Goal: Task Accomplishment & Management: Manage account settings

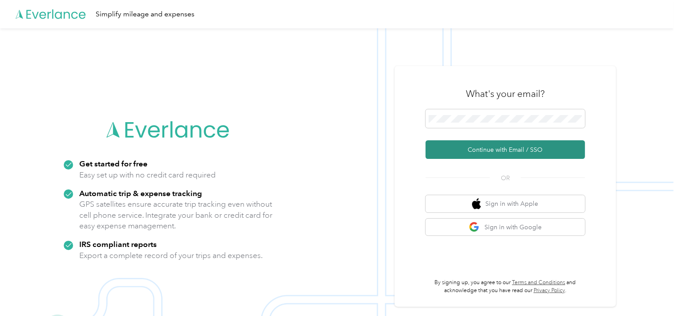
click at [519, 151] on button "Continue with Email / SSO" at bounding box center [505, 149] width 159 height 19
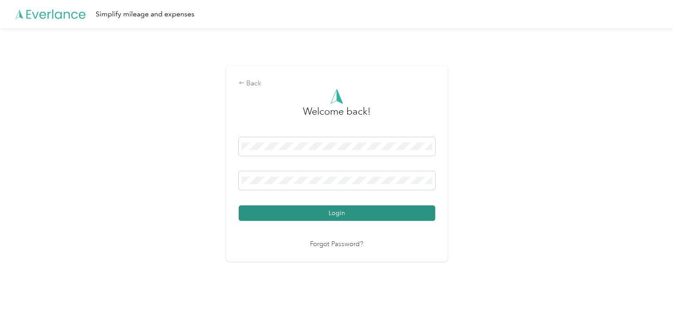
click at [375, 211] on button "Login" at bounding box center [337, 214] width 197 height 16
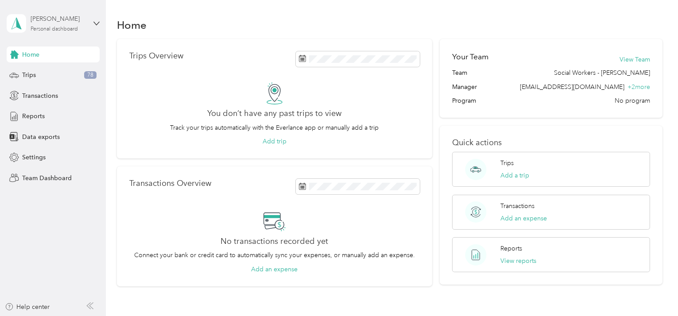
click at [43, 25] on div "[PERSON_NAME] Personal dashboard" at bounding box center [58, 23] width 55 height 18
click at [51, 73] on div "Team dashboard" at bounding box center [37, 72] width 47 height 9
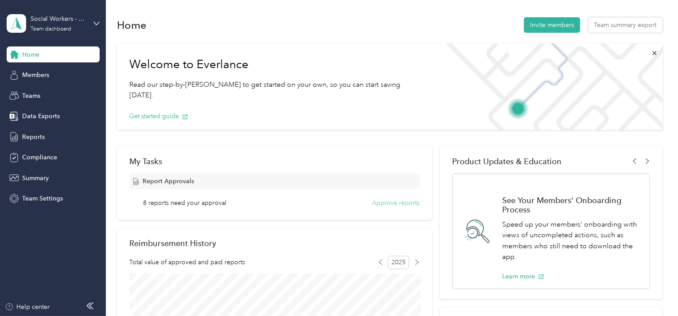
click at [400, 203] on button "Approve reports" at bounding box center [396, 202] width 47 height 9
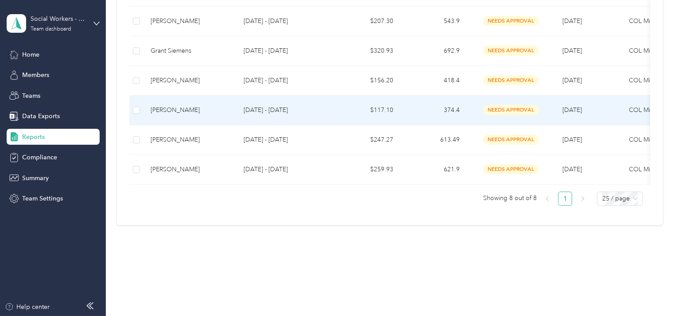
scroll to position [266, 0]
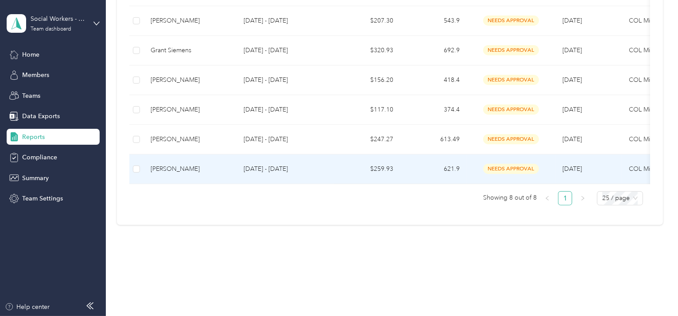
click at [204, 166] on div "[PERSON_NAME]" at bounding box center [190, 169] width 79 height 10
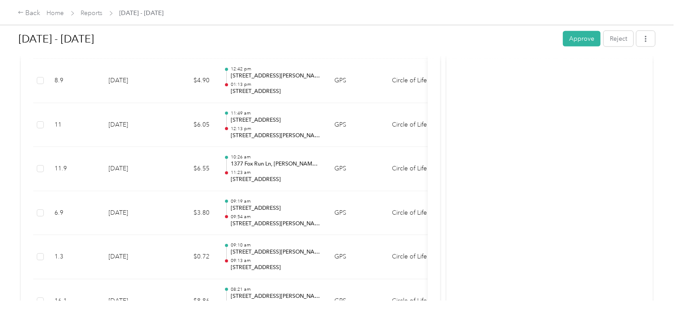
scroll to position [954, 0]
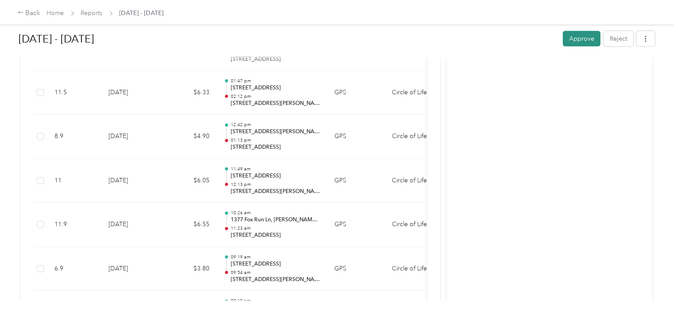
click at [578, 39] on button "Approve" at bounding box center [582, 39] width 38 height 16
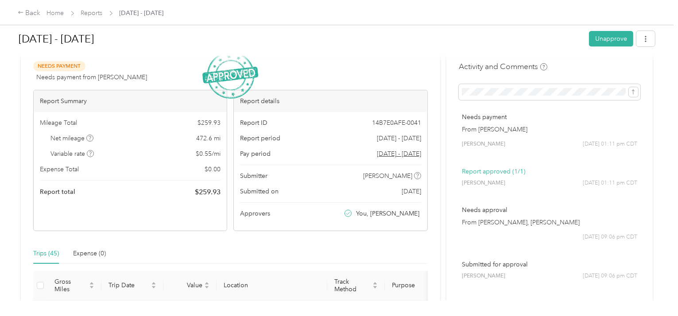
scroll to position [0, 0]
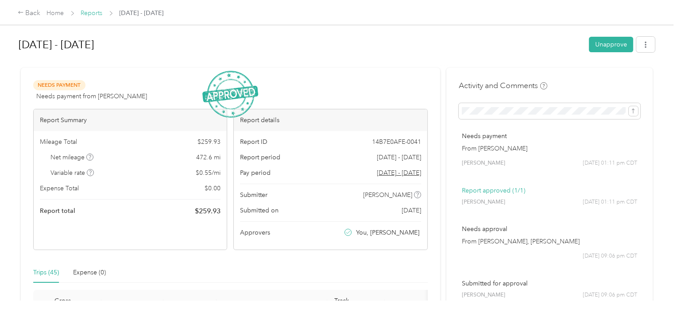
click at [99, 13] on link "Reports" at bounding box center [92, 13] width 22 height 8
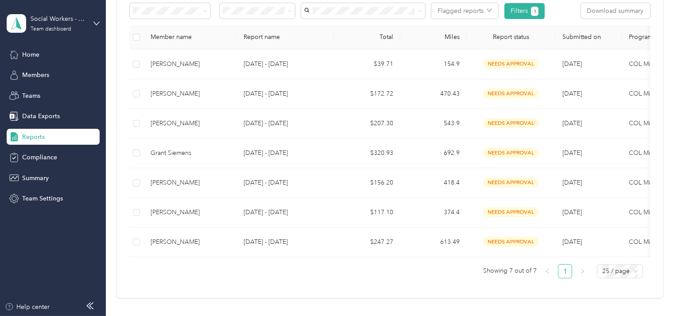
scroll to position [177, 0]
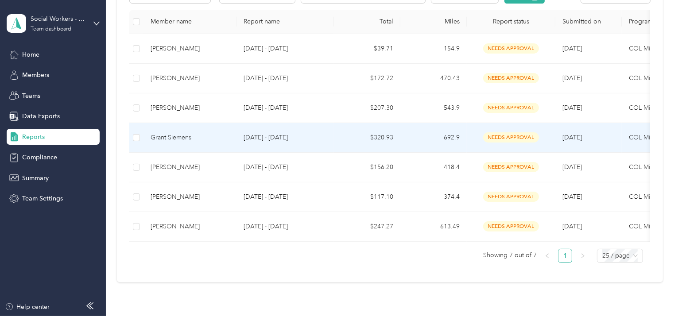
click at [175, 136] on div "Grant Siemens" at bounding box center [190, 138] width 79 height 10
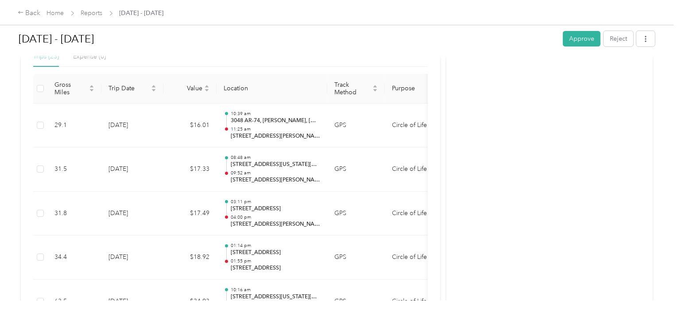
scroll to position [208, 0]
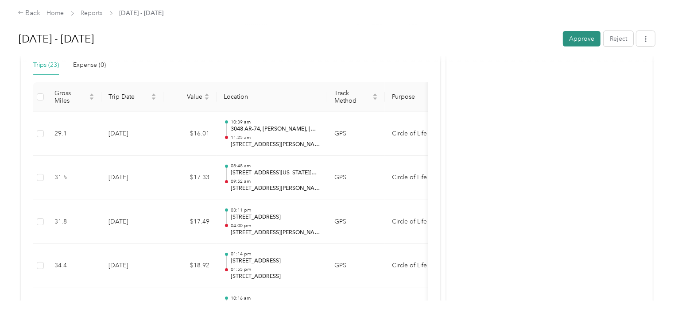
click at [577, 36] on button "Approve" at bounding box center [582, 39] width 38 height 16
click at [92, 14] on link "Reports" at bounding box center [92, 13] width 22 height 8
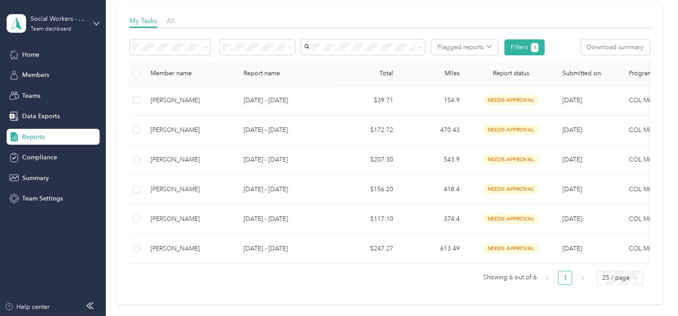
scroll to position [133, 0]
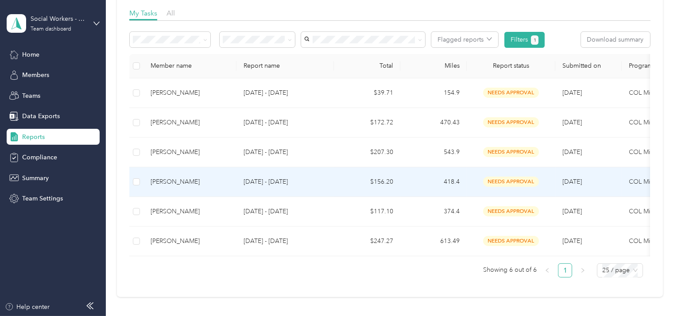
click at [167, 182] on div "[PERSON_NAME]" at bounding box center [190, 182] width 79 height 10
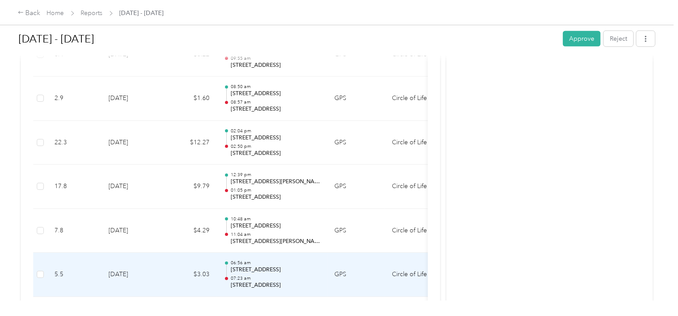
scroll to position [620, 0]
